Goal: Task Accomplishment & Management: Use online tool/utility

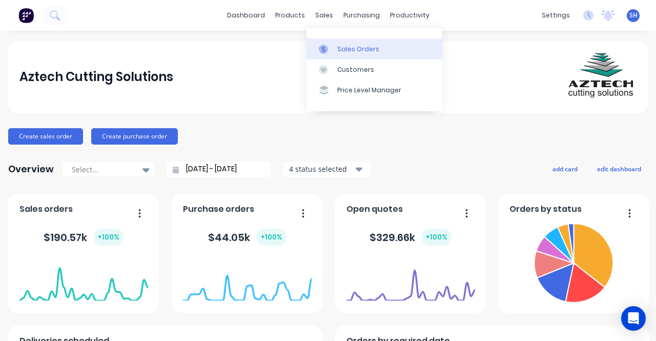
click at [358, 48] on div "Sales Orders" at bounding box center [358, 49] width 42 height 9
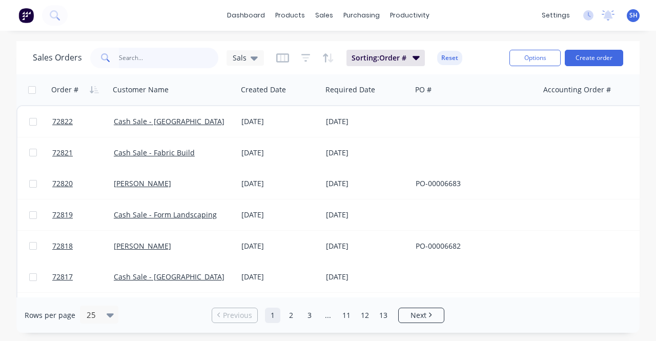
click at [126, 59] on input "text" at bounding box center [169, 58] width 100 height 20
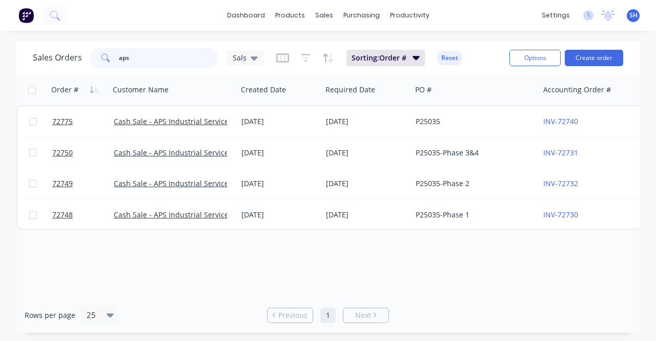
type input "aps"
drag, startPoint x: 136, startPoint y: 60, endPoint x: 85, endPoint y: 64, distance: 51.9
click at [85, 64] on div "Sales Orders aps Sals" at bounding box center [148, 58] width 231 height 20
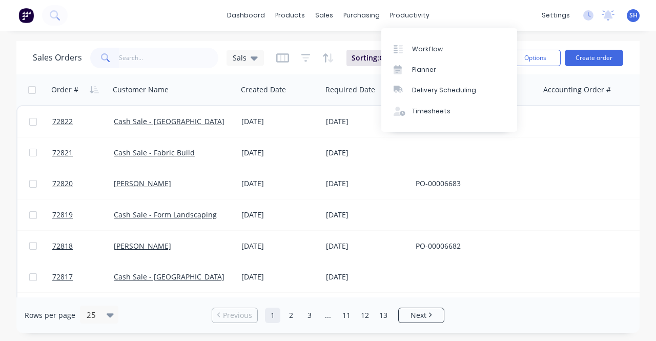
click at [385, 16] on div "productivity" at bounding box center [410, 15] width 50 height 15
click at [453, 61] on link "Planner" at bounding box center [449, 69] width 136 height 20
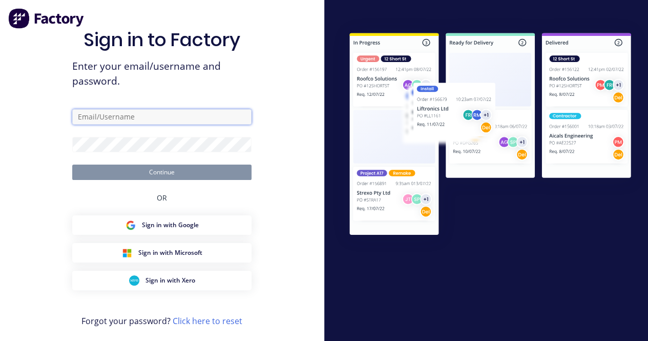
click at [163, 116] on input "text" at bounding box center [161, 116] width 179 height 15
type input "[EMAIL_ADDRESS][DOMAIN_NAME]"
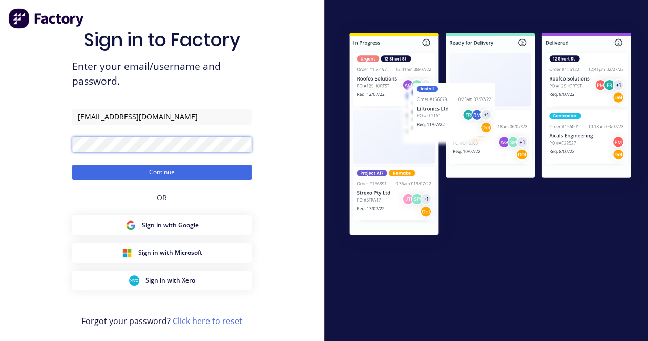
click at [72, 164] on button "Continue" at bounding box center [161, 171] width 179 height 15
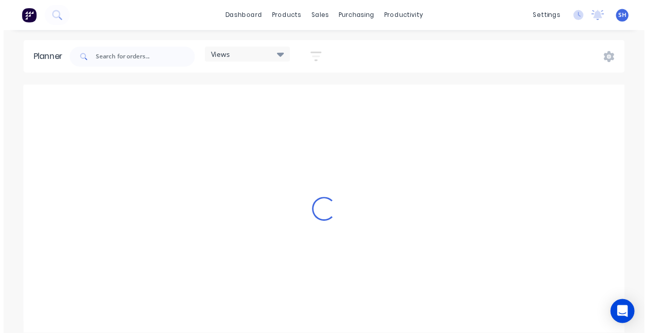
scroll to position [0, 164]
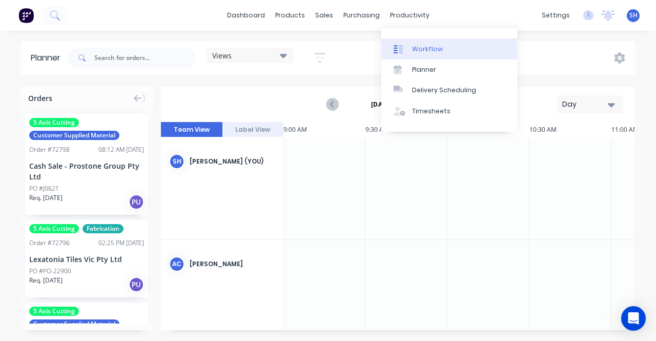
click at [414, 54] on link "Workflow" at bounding box center [449, 48] width 136 height 20
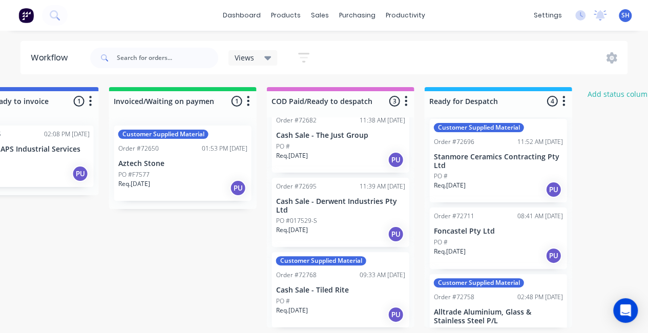
scroll to position [102, 0]
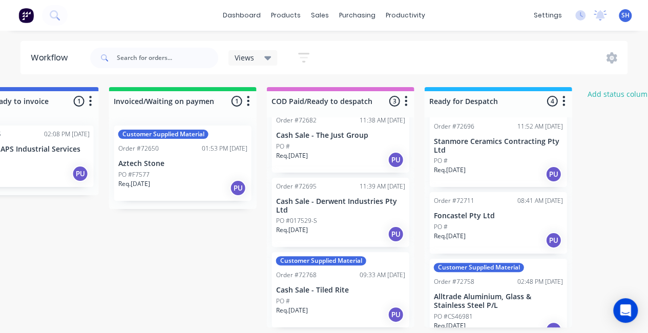
click at [340, 219] on div "PO #017529-S" at bounding box center [340, 220] width 129 height 9
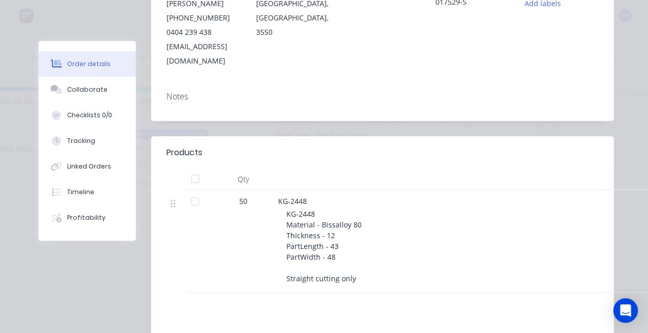
scroll to position [51, 0]
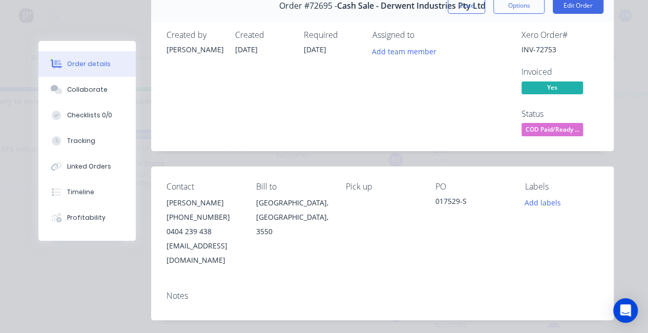
click at [470, 11] on button "Close" at bounding box center [466, 5] width 37 height 16
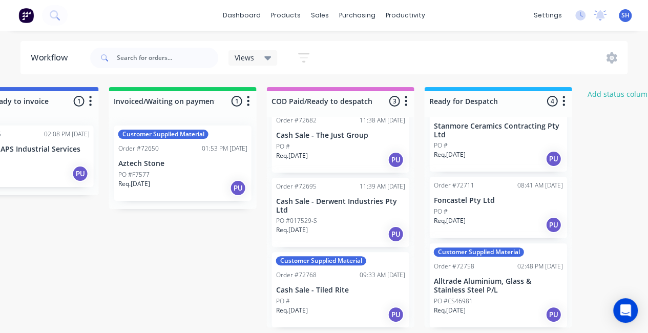
scroll to position [2, 1017]
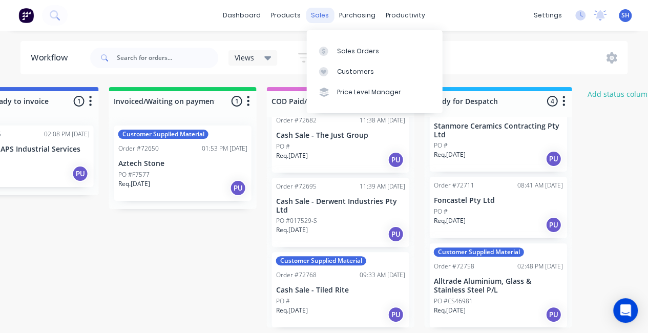
click at [320, 19] on div "sales" at bounding box center [320, 15] width 28 height 15
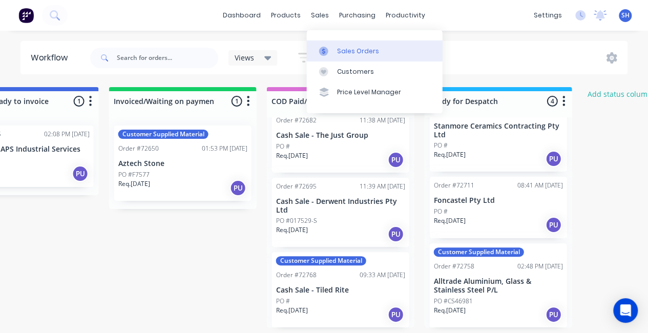
click at [342, 49] on div "Sales Orders" at bounding box center [359, 51] width 42 height 9
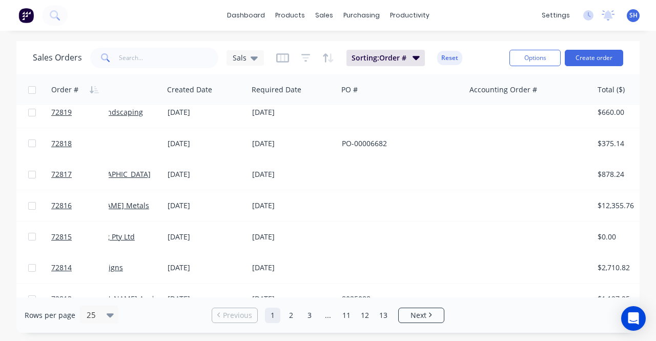
scroll to position [102, 0]
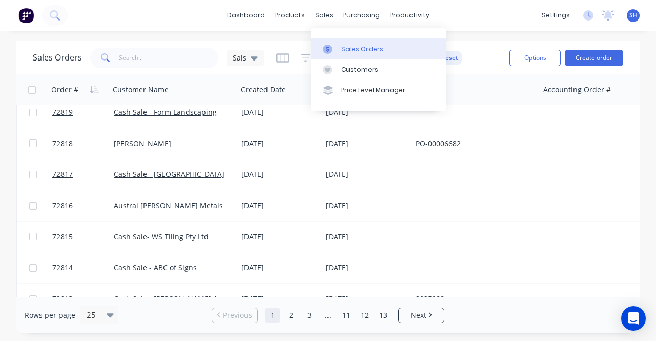
click at [366, 54] on link "Sales Orders" at bounding box center [378, 48] width 136 height 20
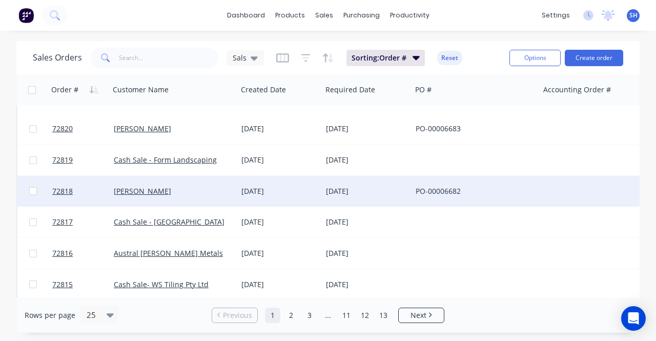
scroll to position [0, 0]
